Goal: Transaction & Acquisition: Subscribe to service/newsletter

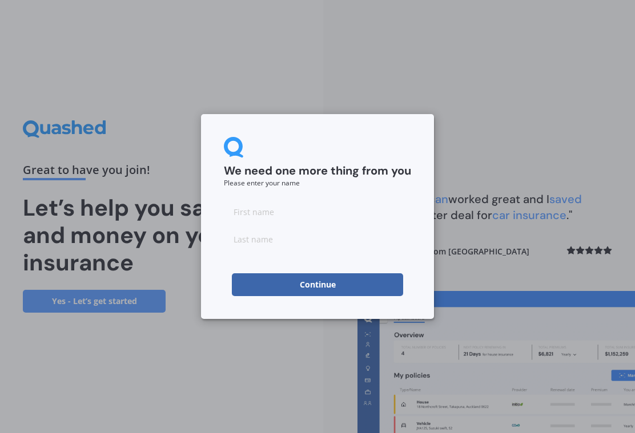
click at [284, 210] on input at bounding box center [317, 211] width 187 height 23
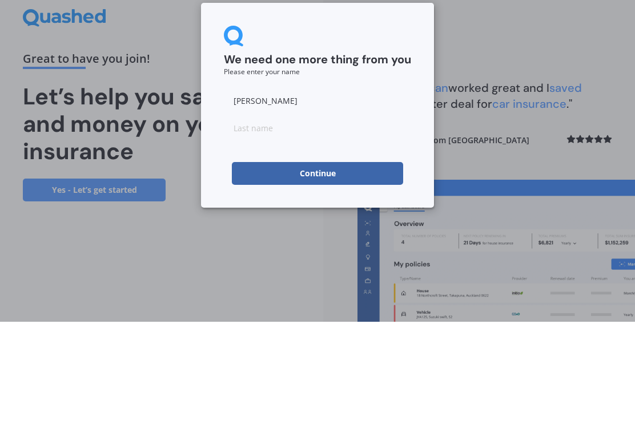
type input "[PERSON_NAME]"
click at [267, 228] on input at bounding box center [317, 239] width 187 height 23
type input "[PERSON_NAME]"
click at [320, 273] on button "Continue" at bounding box center [317, 284] width 171 height 23
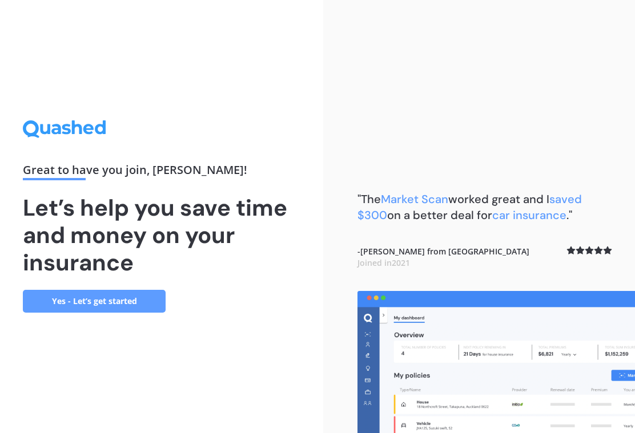
click at [129, 290] on link "Yes - Let’s get started" at bounding box center [94, 301] width 143 height 23
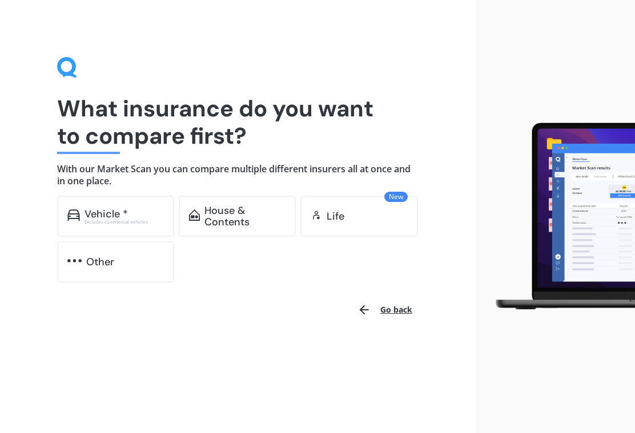
click at [128, 220] on div "Excludes commercial vehicles" at bounding box center [124, 222] width 80 height 5
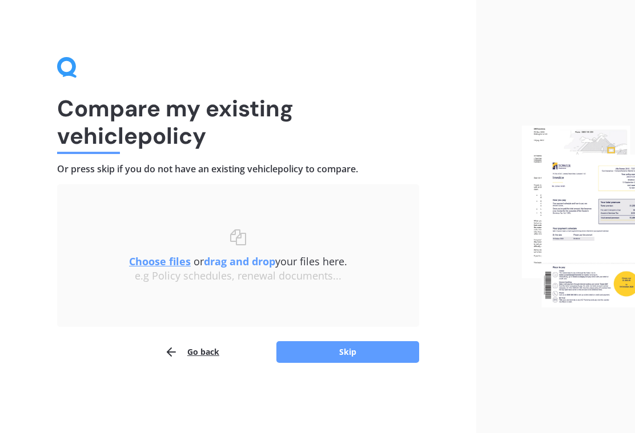
click at [202, 351] on button "Go back" at bounding box center [191, 352] width 55 height 23
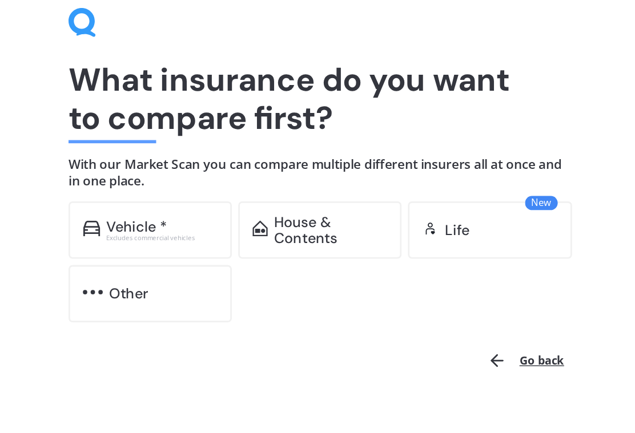
click at [90, 256] on div "Other" at bounding box center [100, 261] width 28 height 11
